Goal: Task Accomplishment & Management: Complete application form

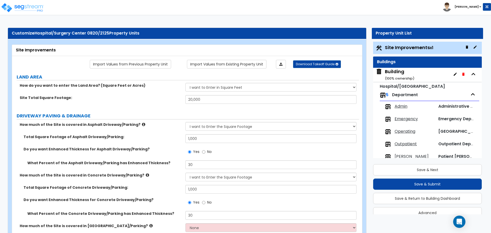
select select "2"
select select "1"
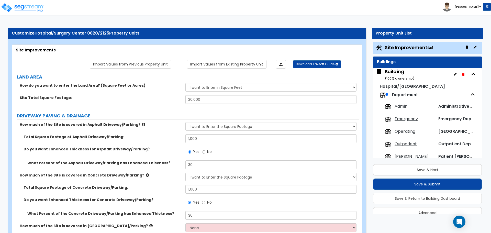
select select "2"
select select "1"
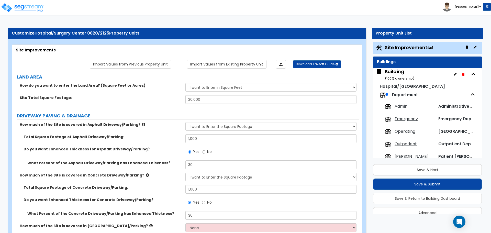
select select "2"
select select "1"
select select "2"
select select "1"
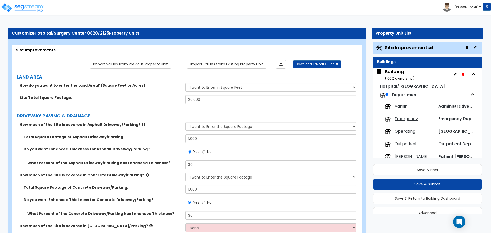
select select "2"
select select "1"
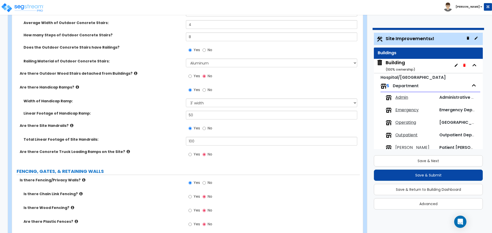
scroll to position [960, 0]
